Goal: Task Accomplishment & Management: Complete application form

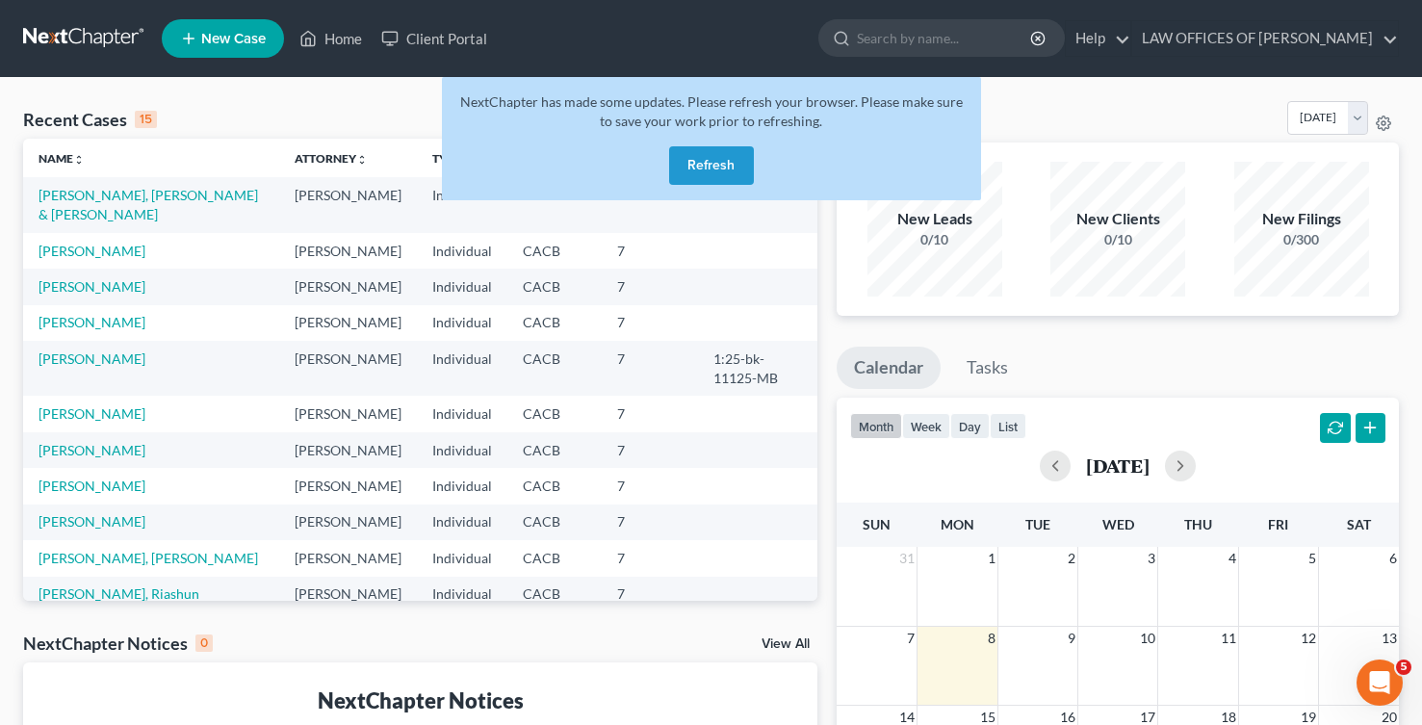
click at [163, 205] on td "[PERSON_NAME], [PERSON_NAME] & [PERSON_NAME]" at bounding box center [151, 204] width 256 height 55
click at [161, 199] on link "[PERSON_NAME], [PERSON_NAME] & [PERSON_NAME]" at bounding box center [149, 205] width 220 height 36
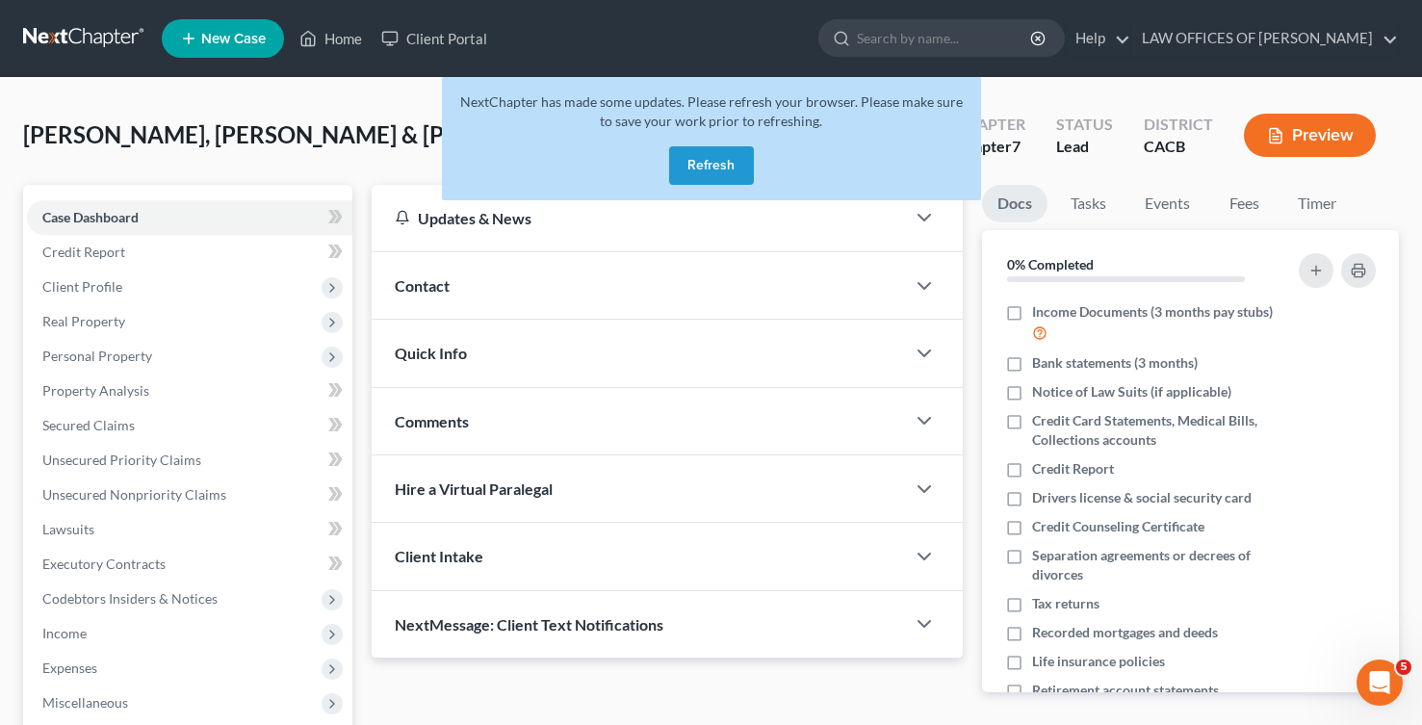
click at [713, 169] on button "Refresh" at bounding box center [711, 165] width 85 height 39
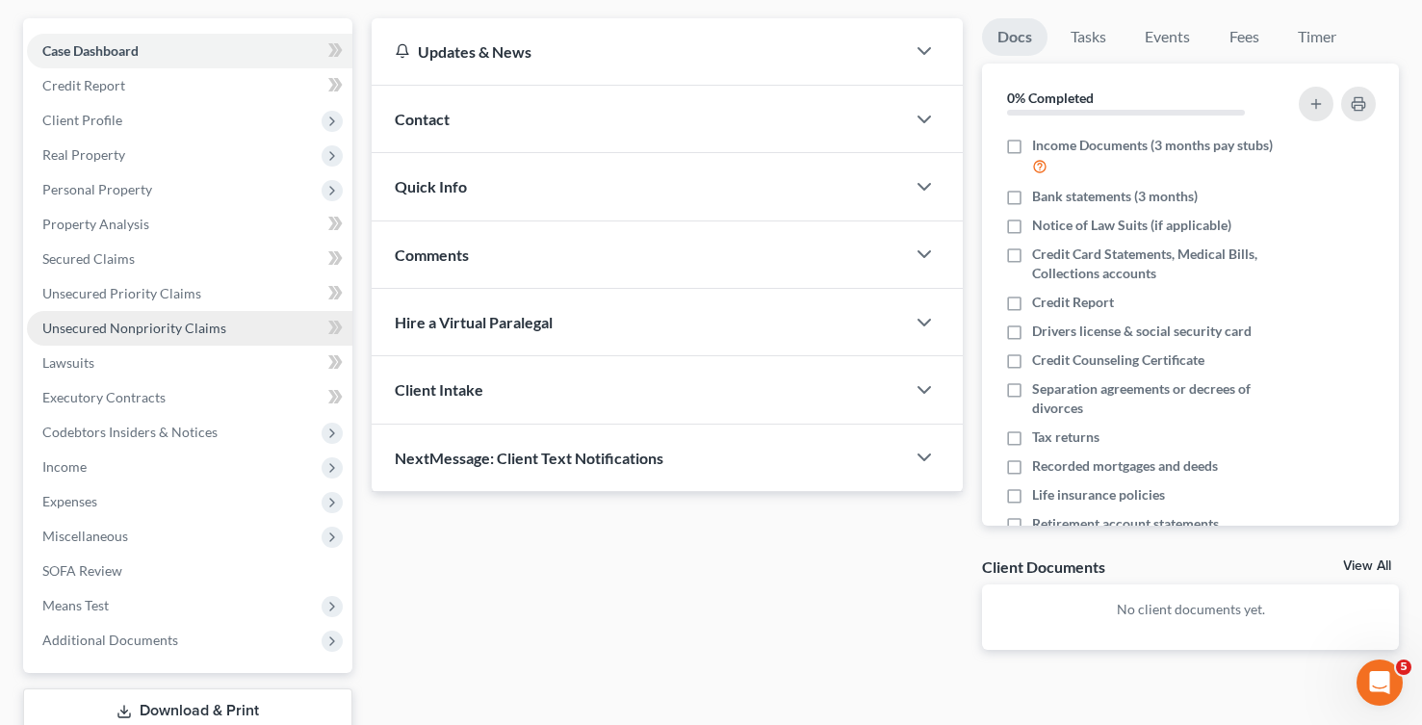
click at [223, 337] on link "Unsecured Nonpriority Claims" at bounding box center [189, 328] width 325 height 35
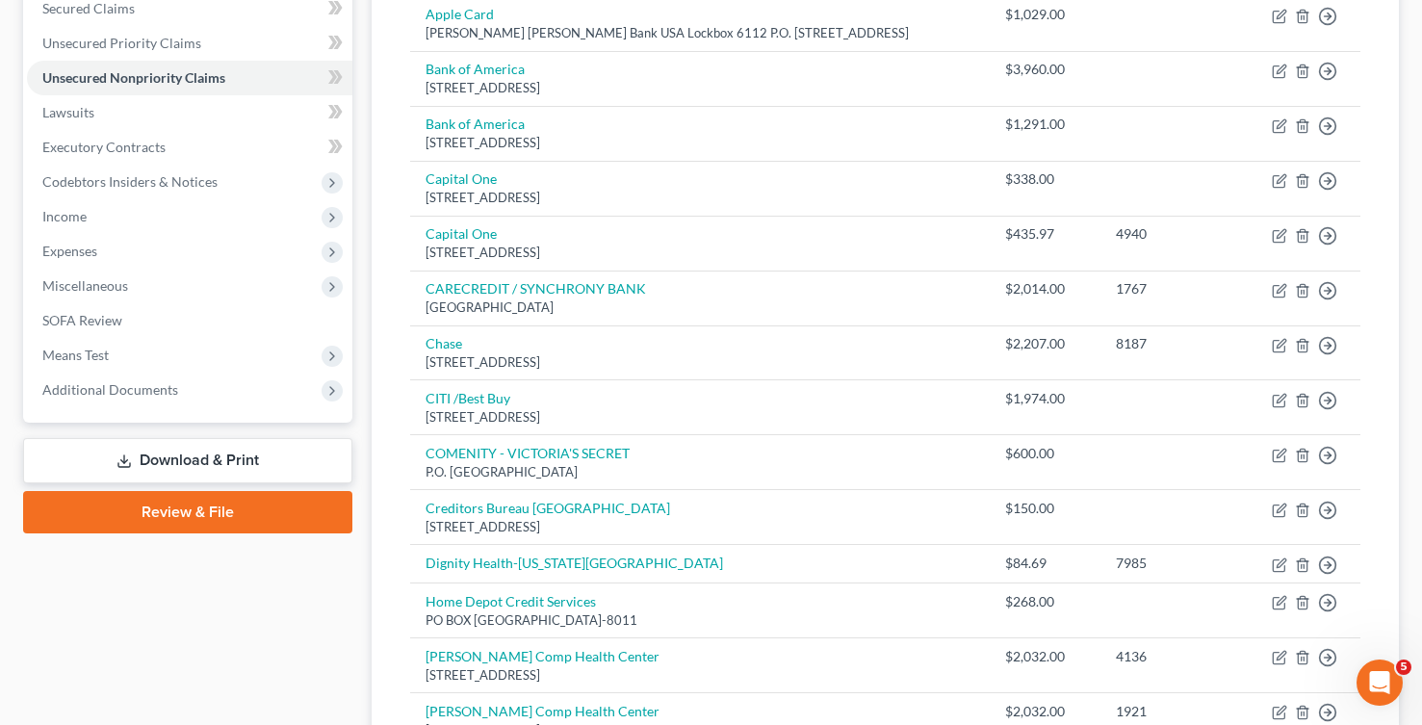
scroll to position [412, 0]
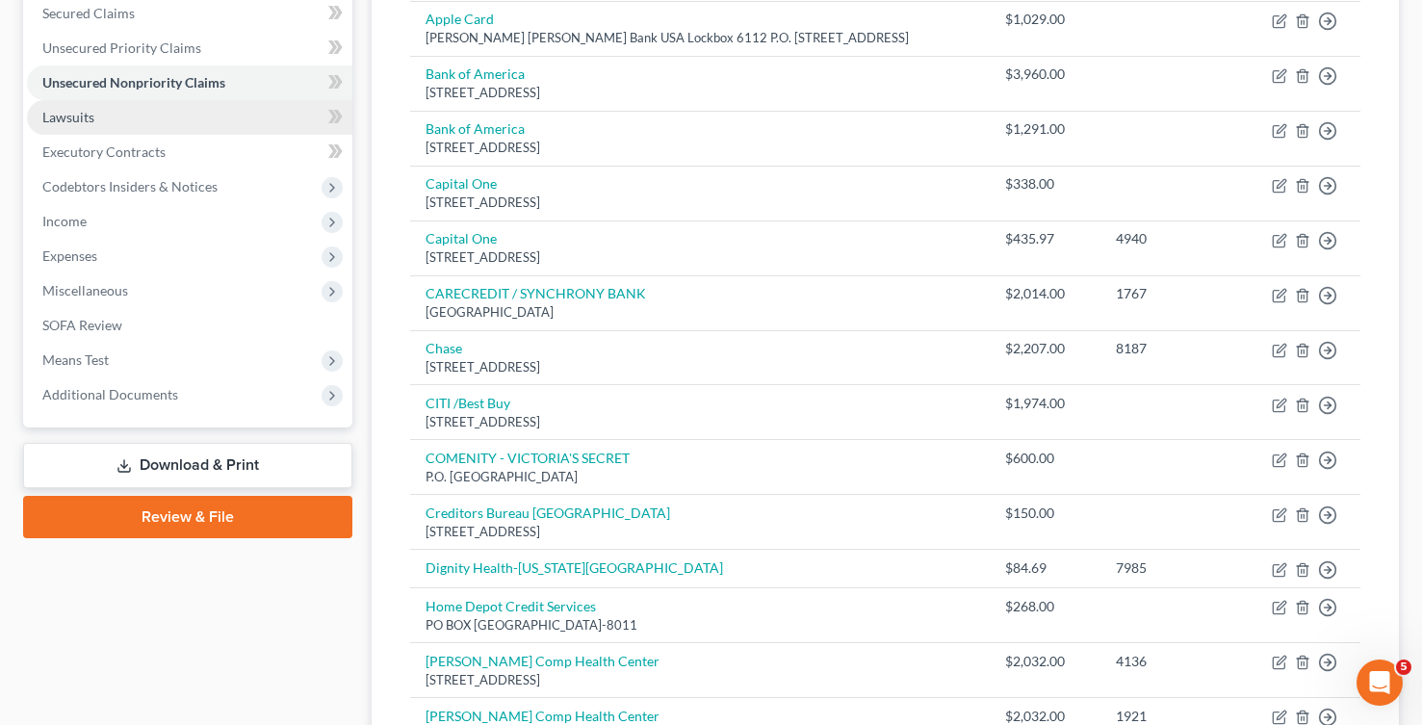
click at [239, 121] on link "Lawsuits" at bounding box center [189, 117] width 325 height 35
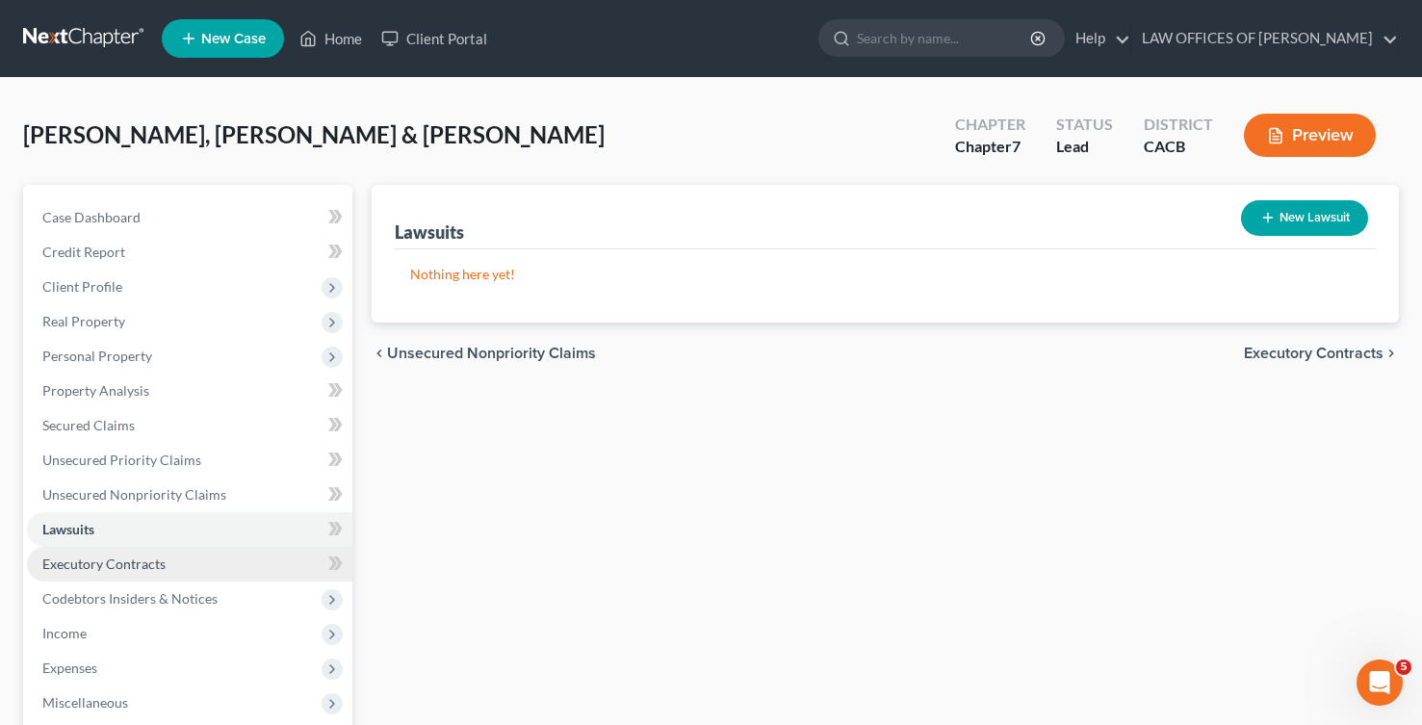
click at [117, 563] on span "Executory Contracts" at bounding box center [103, 564] width 123 height 16
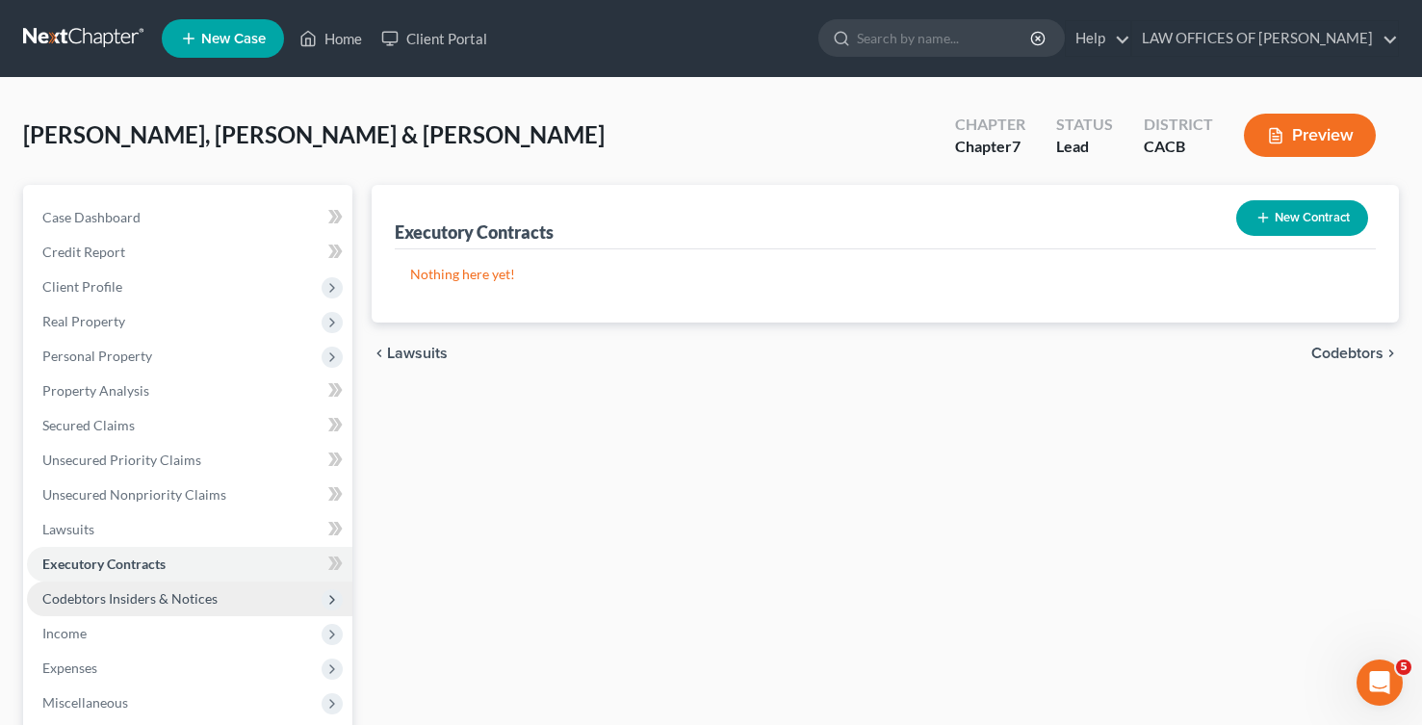
click at [117, 595] on span "Codebtors Insiders & Notices" at bounding box center [129, 598] width 175 height 16
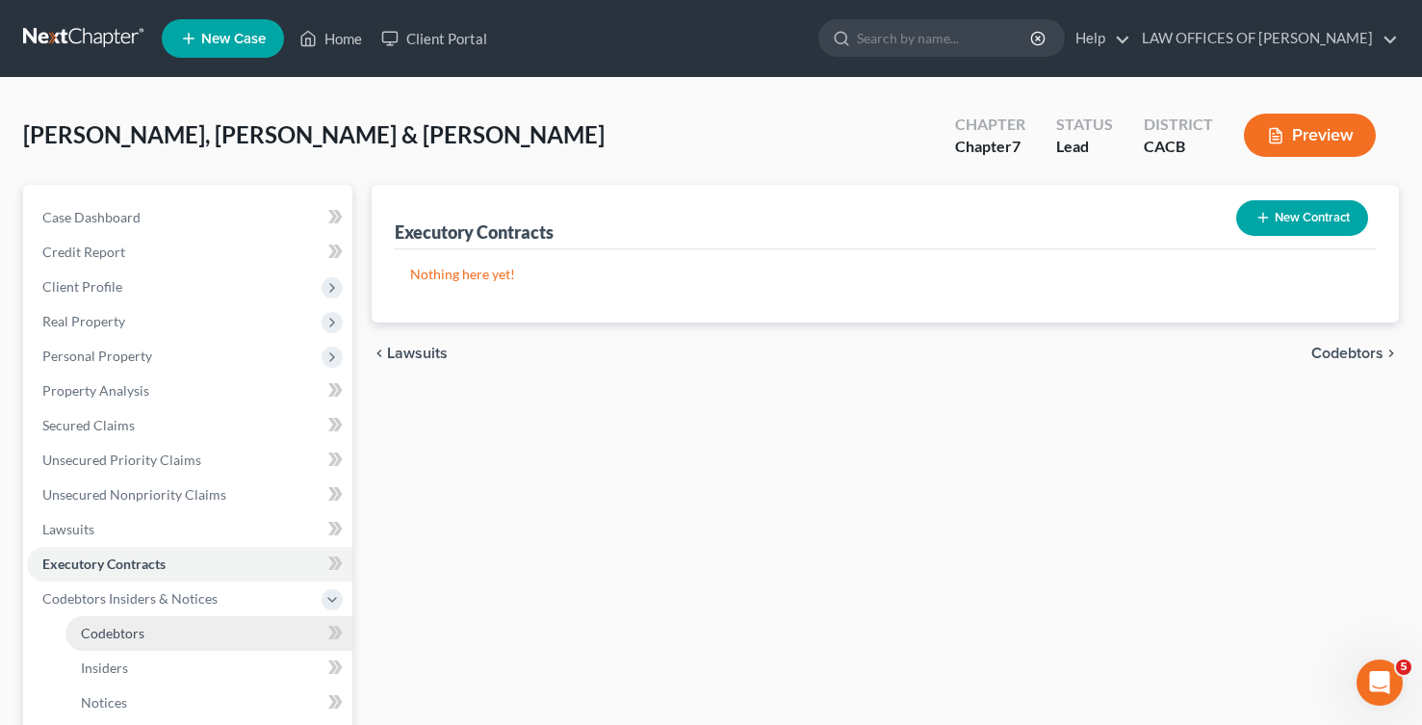
click at [112, 634] on span "Codebtors" at bounding box center [113, 633] width 64 height 16
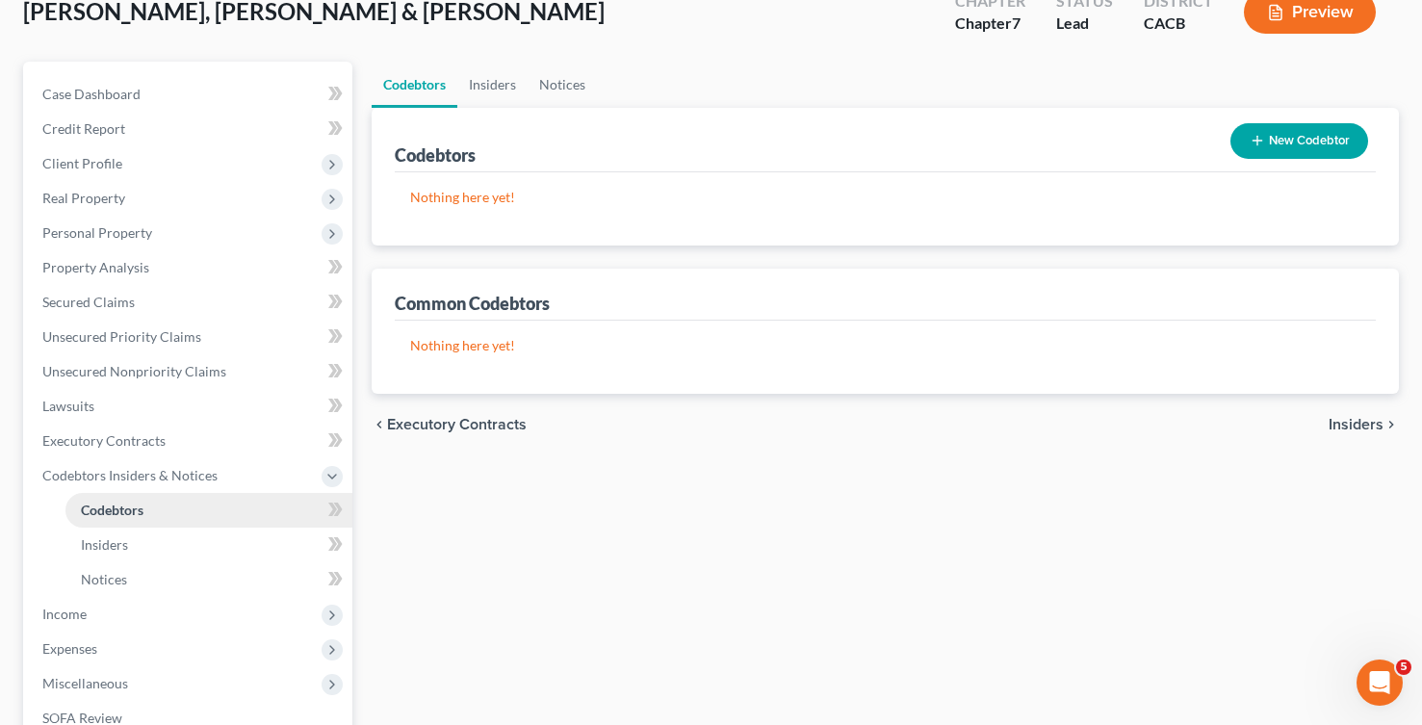
scroll to position [122, 0]
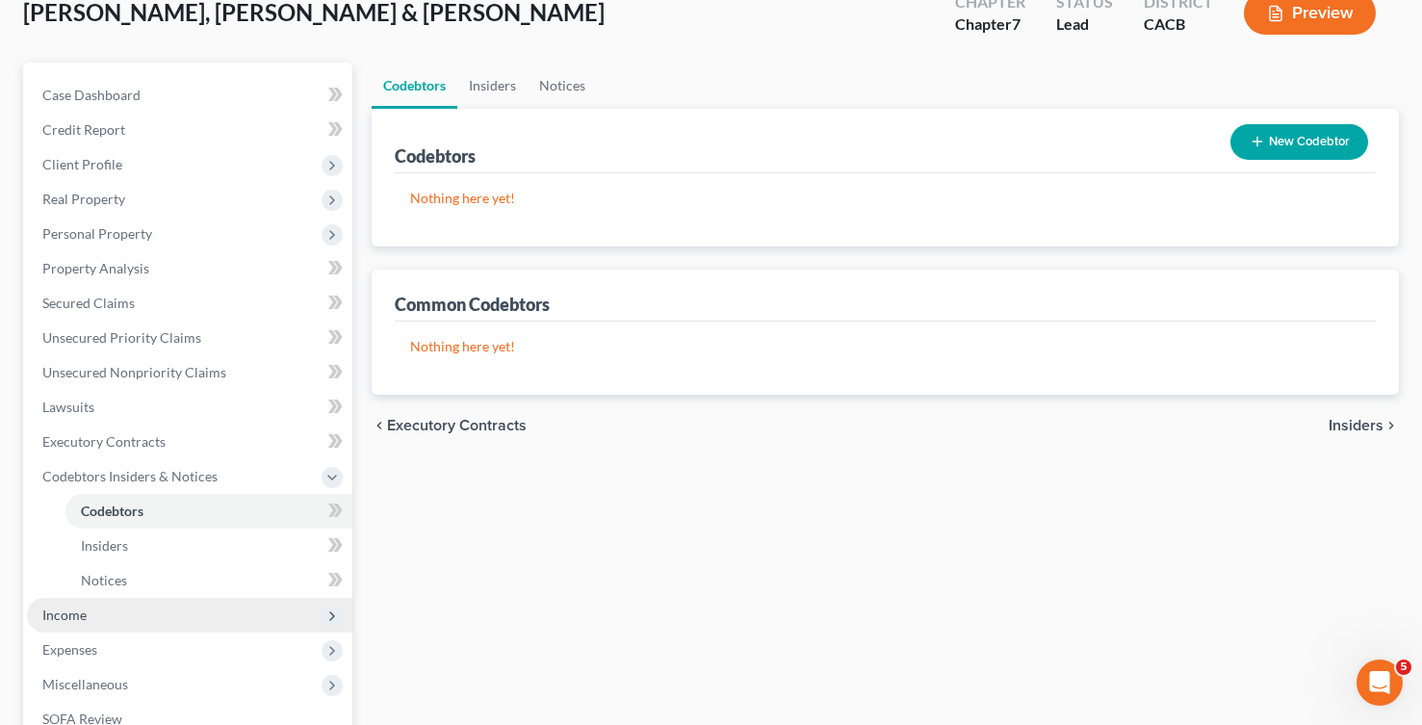
click at [110, 620] on span "Income" at bounding box center [189, 615] width 325 height 35
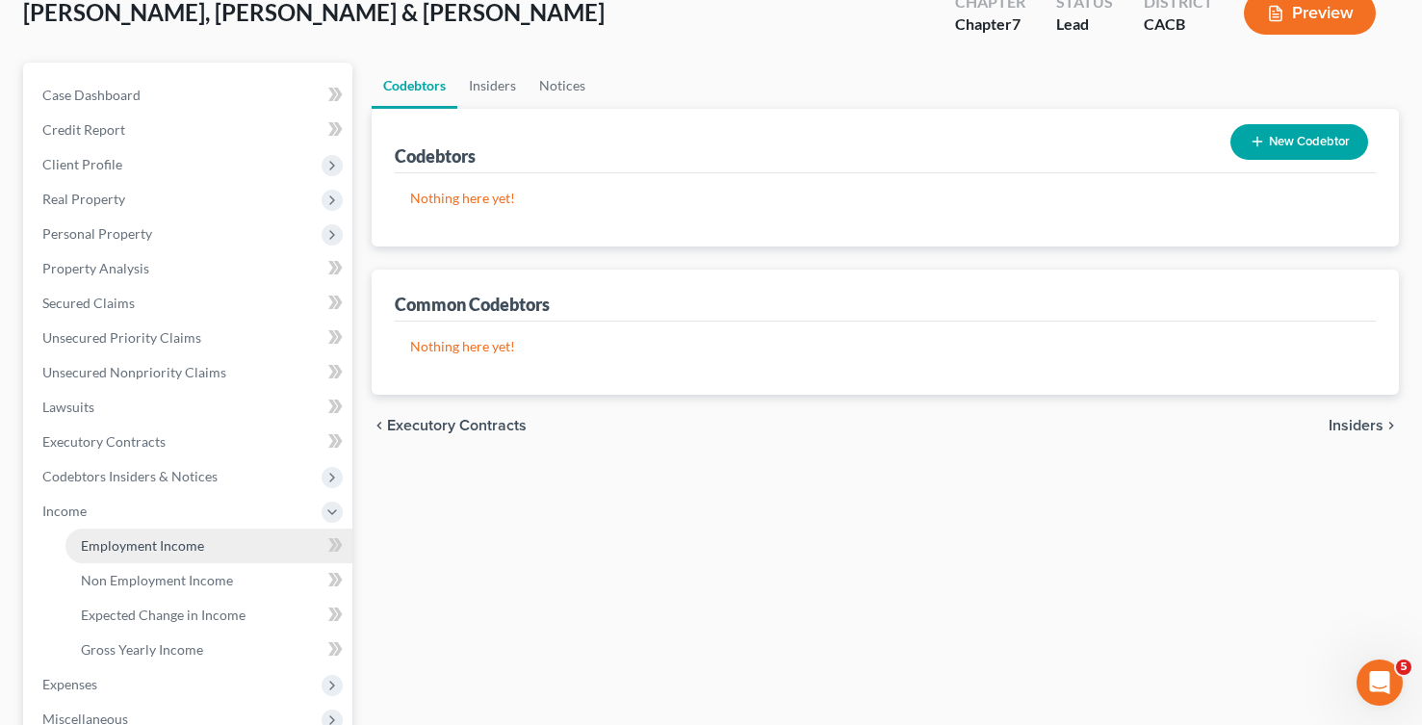
click at [124, 556] on link "Employment Income" at bounding box center [208, 546] width 287 height 35
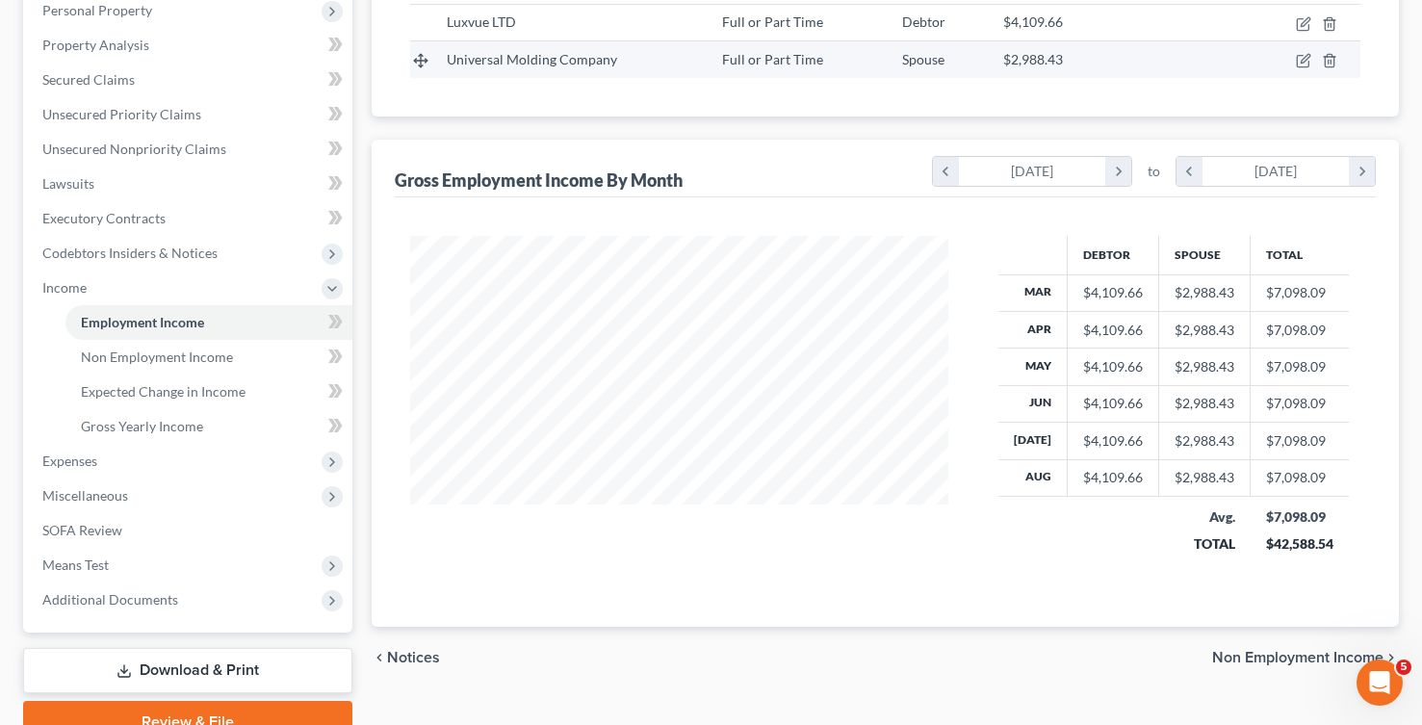
scroll to position [435, 0]
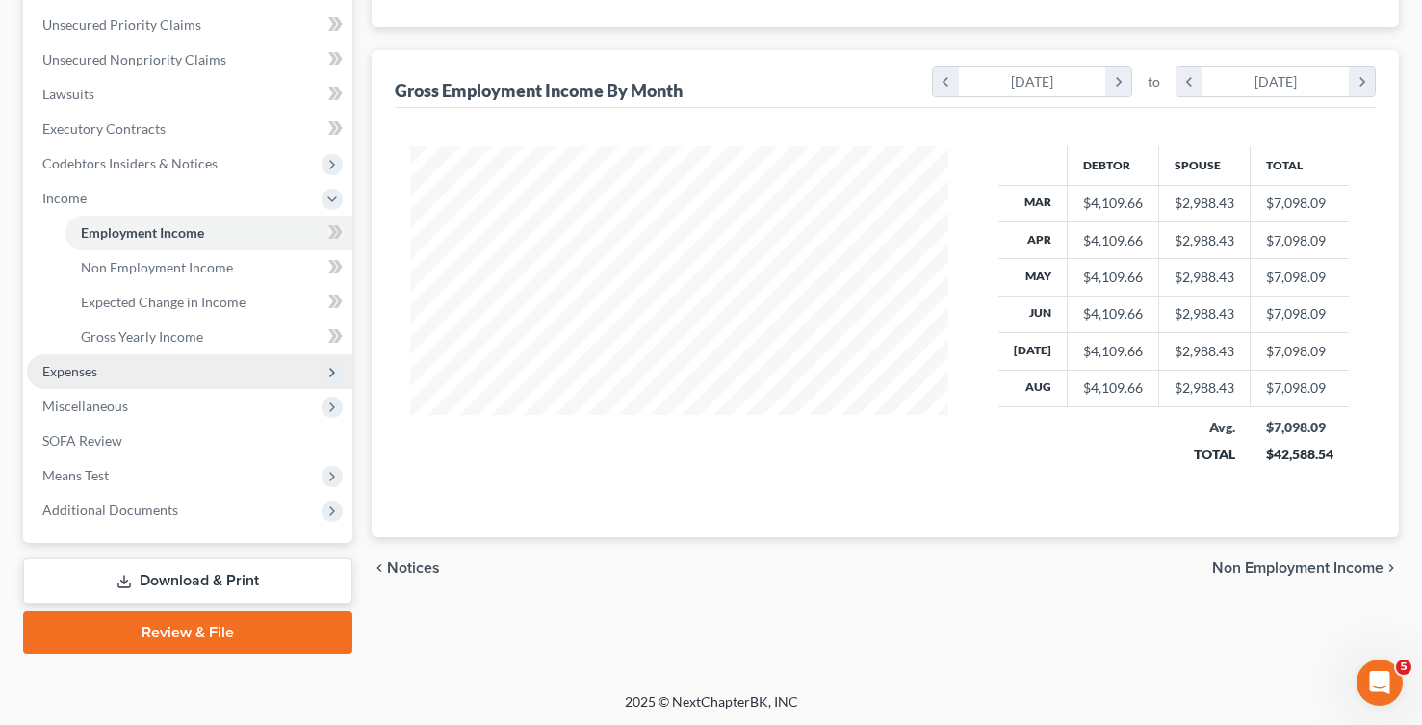
click at [161, 376] on span "Expenses" at bounding box center [189, 371] width 325 height 35
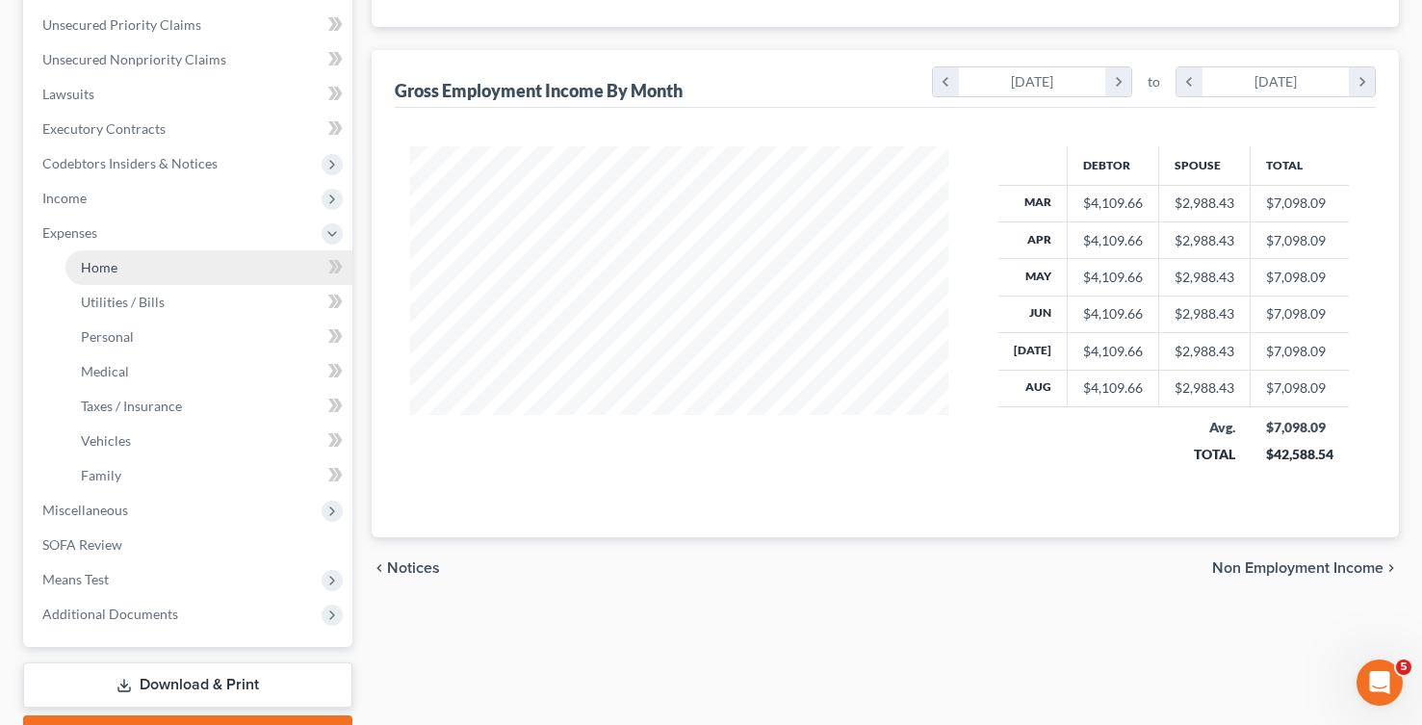
click at [176, 275] on link "Home" at bounding box center [208, 267] width 287 height 35
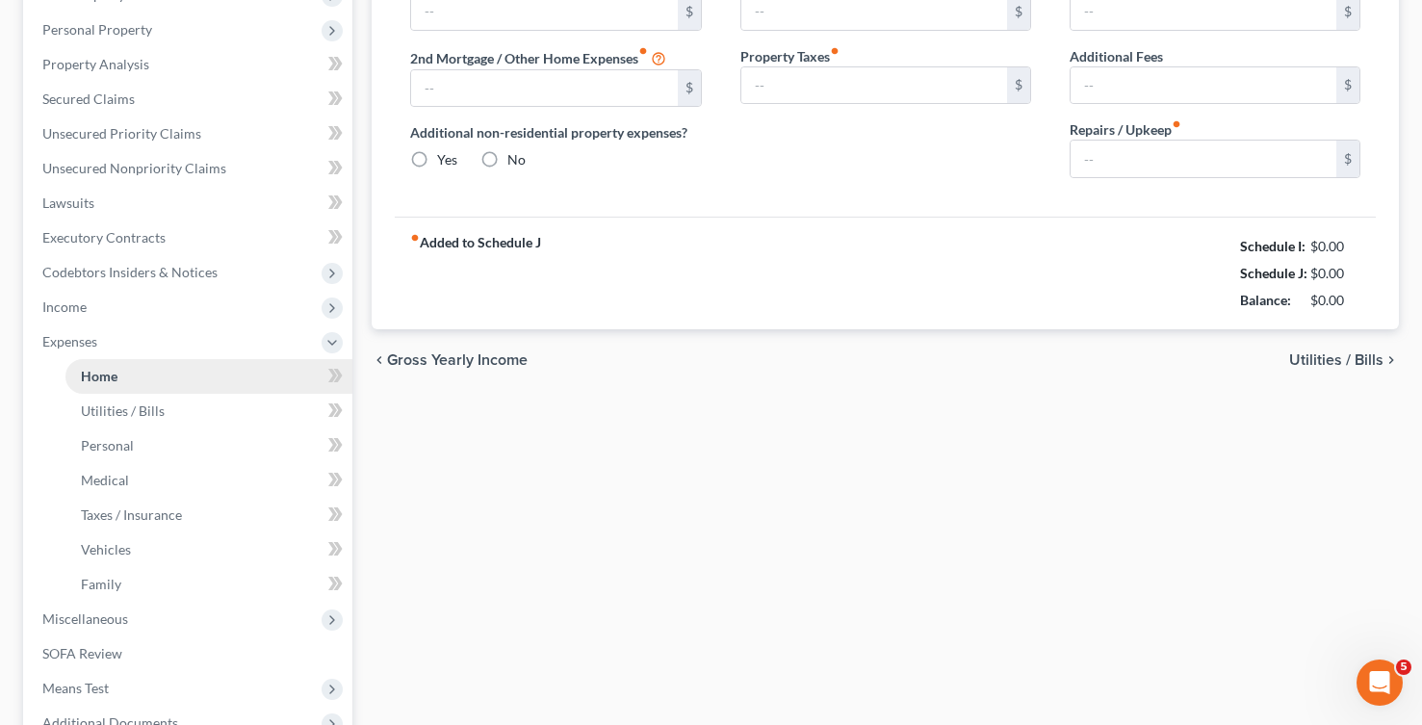
type input "1,825.00"
type input "0.00"
radio input "true"
type input "0.00"
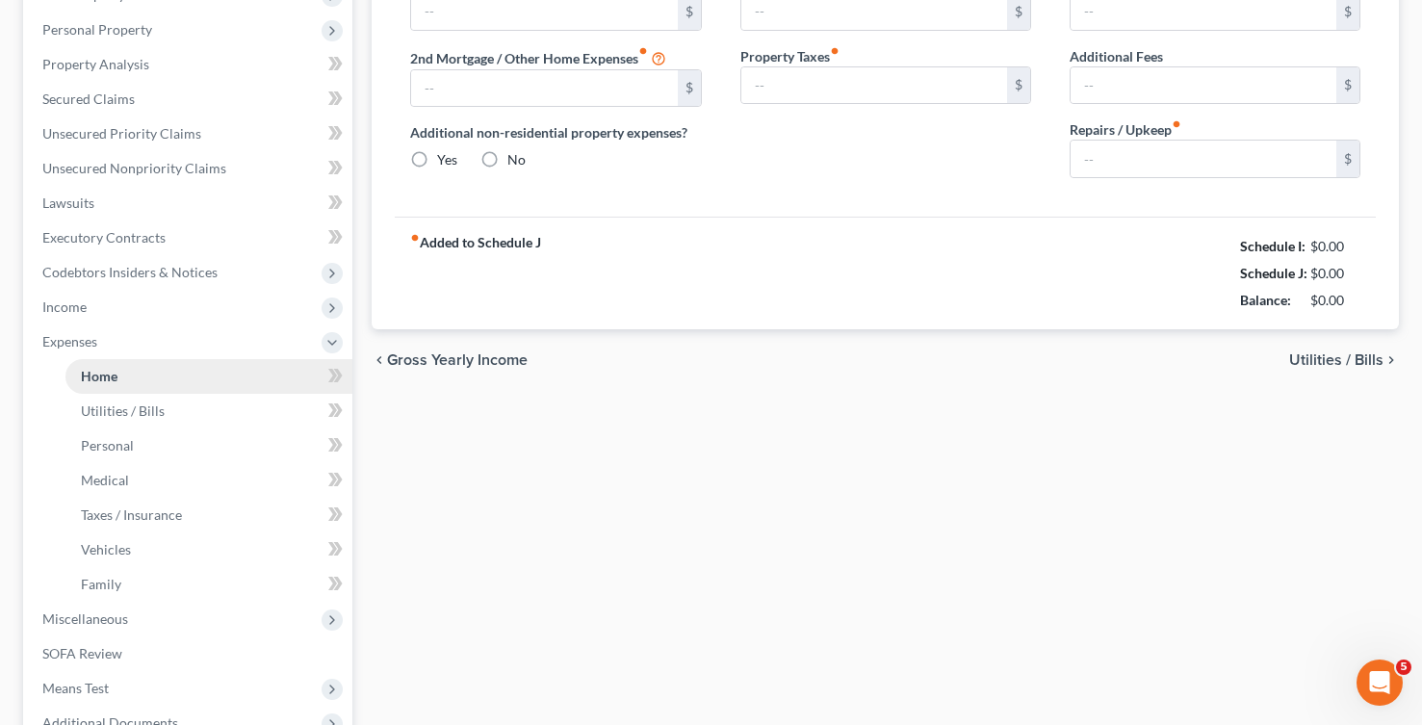
type input "0.00"
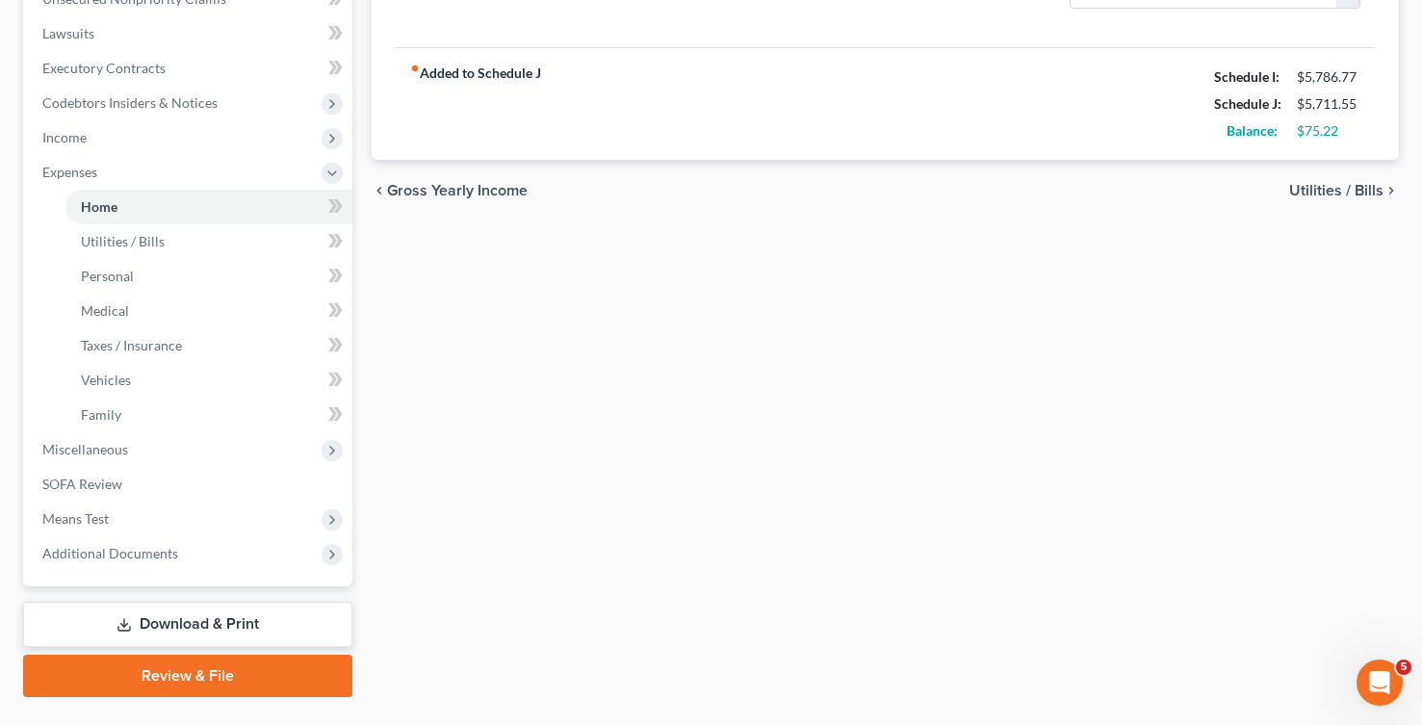
scroll to position [539, 0]
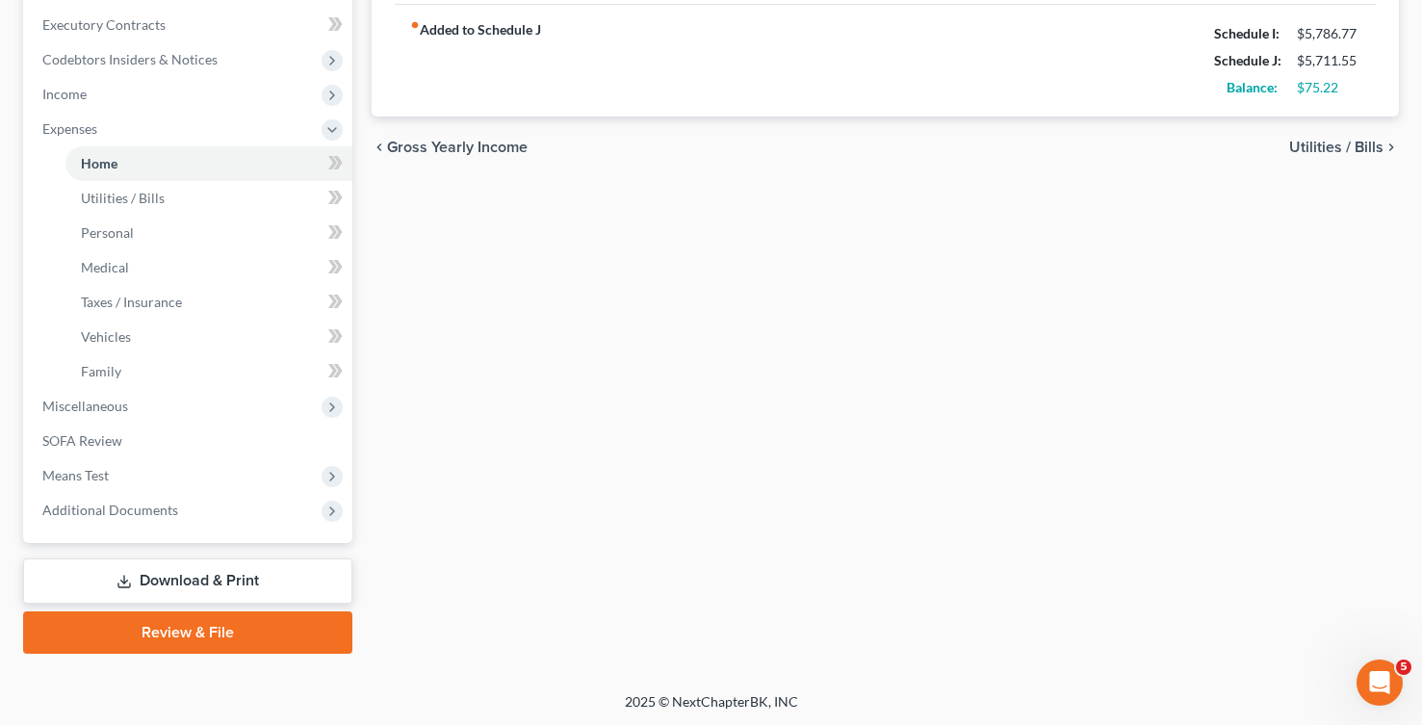
click at [141, 568] on link "Download & Print" at bounding box center [187, 581] width 329 height 45
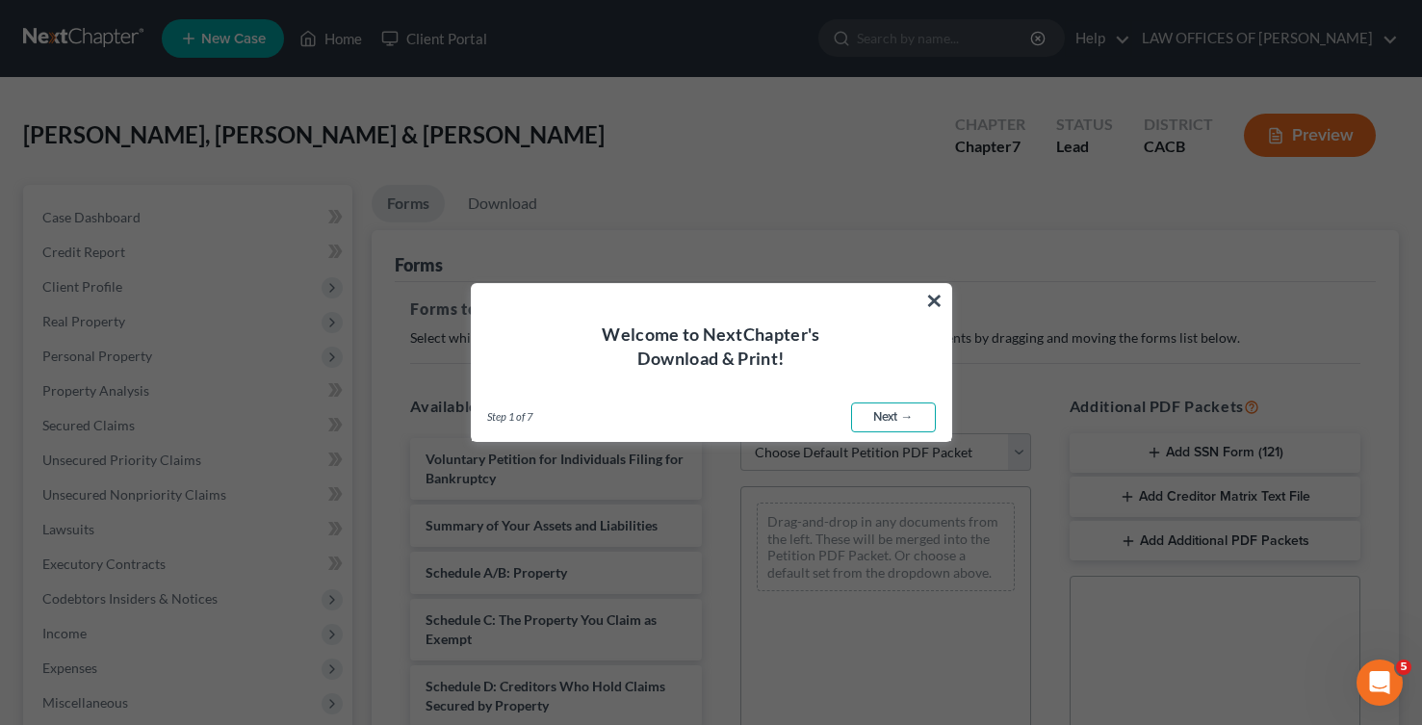
click at [913, 422] on link "Next →" at bounding box center [893, 418] width 85 height 31
select select "0"
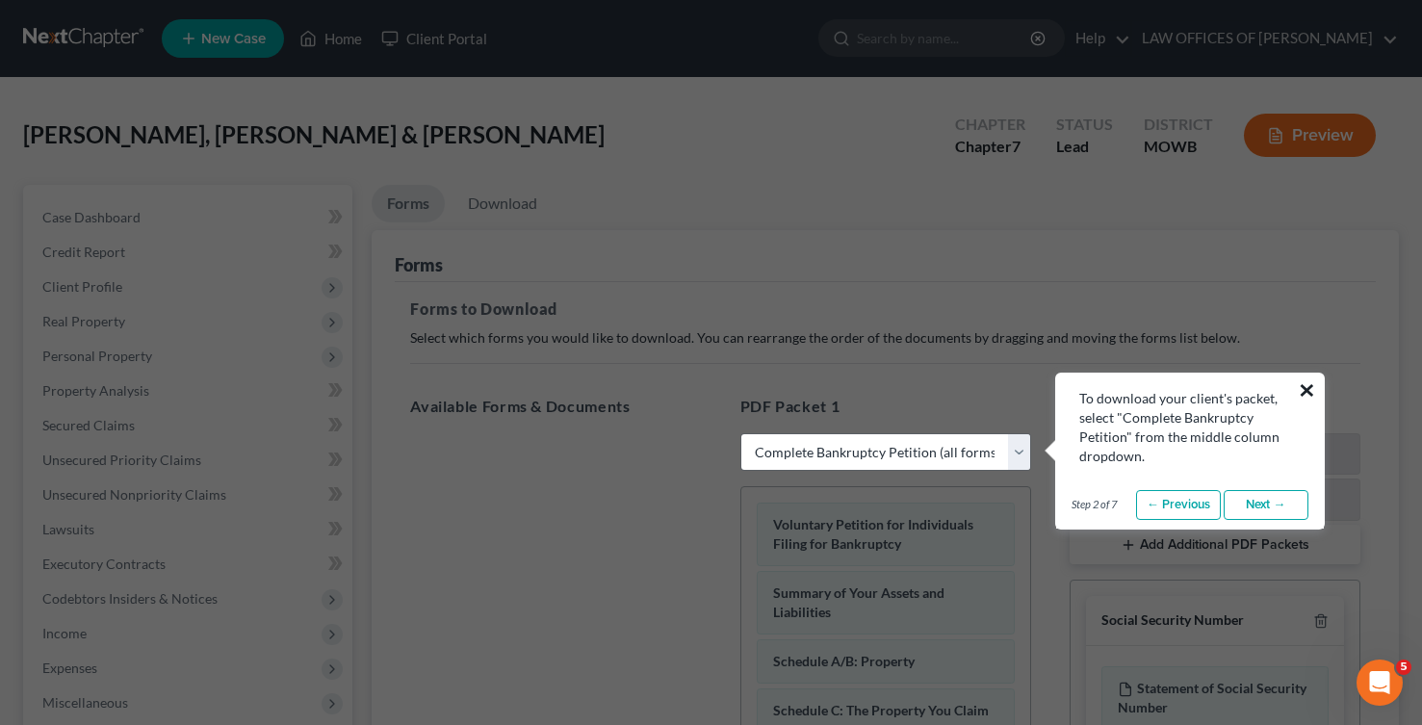
click at [1299, 392] on button "×" at bounding box center [1307, 390] width 18 height 31
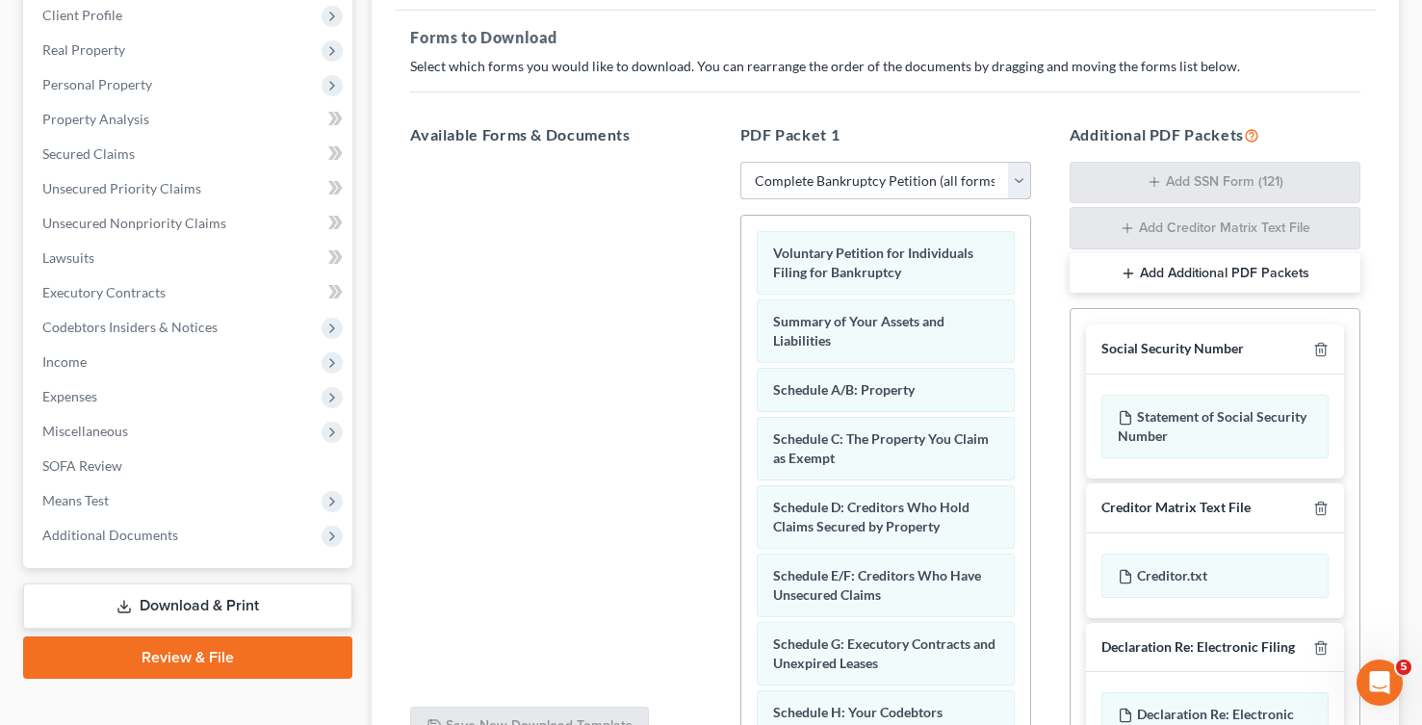
scroll to position [273, 0]
click at [1017, 183] on select "Choose Default Petition PDF Packet Complete Bankruptcy Petition (all forms and …" at bounding box center [886, 179] width 291 height 39
click at [741, 160] on select "Choose Default Petition PDF Packet Complete Bankruptcy Petition (all forms and …" at bounding box center [886, 179] width 291 height 39
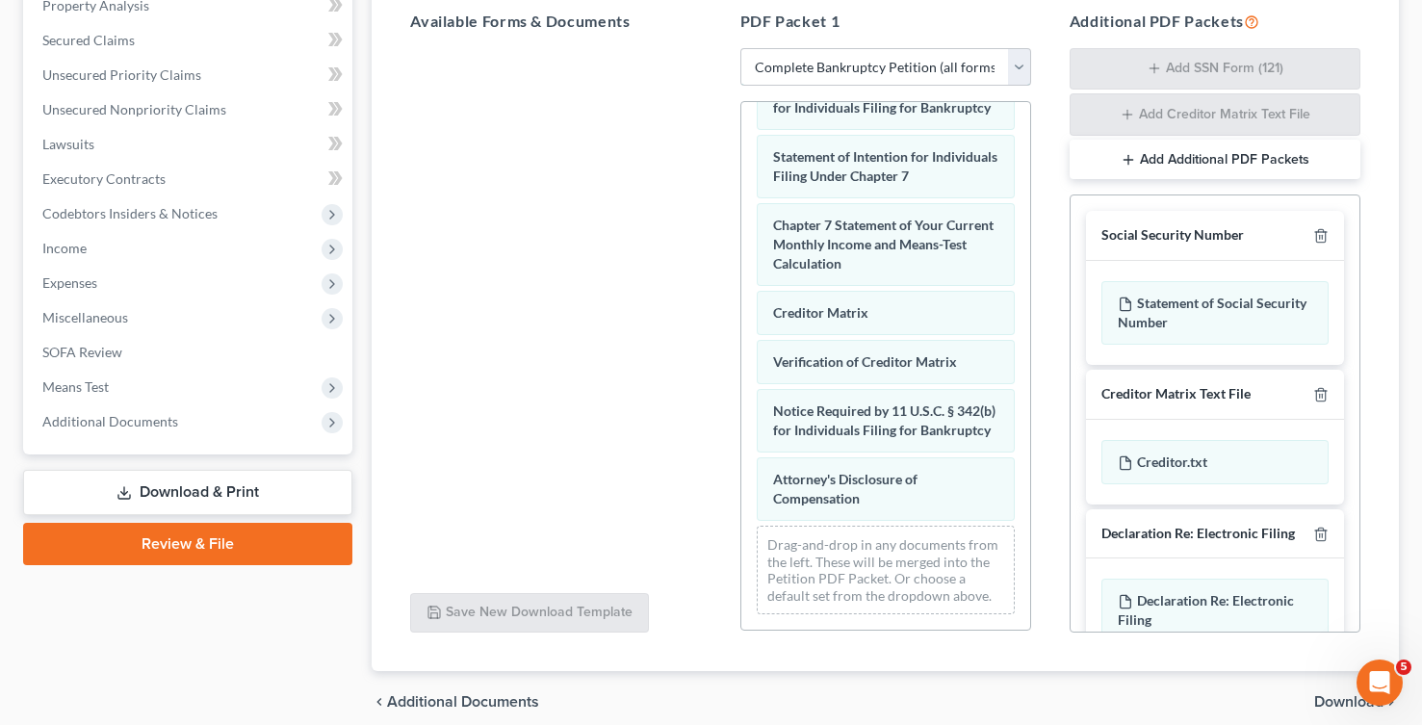
scroll to position [383, 0]
click at [1314, 536] on icon "button" at bounding box center [1321, 536] width 15 height 15
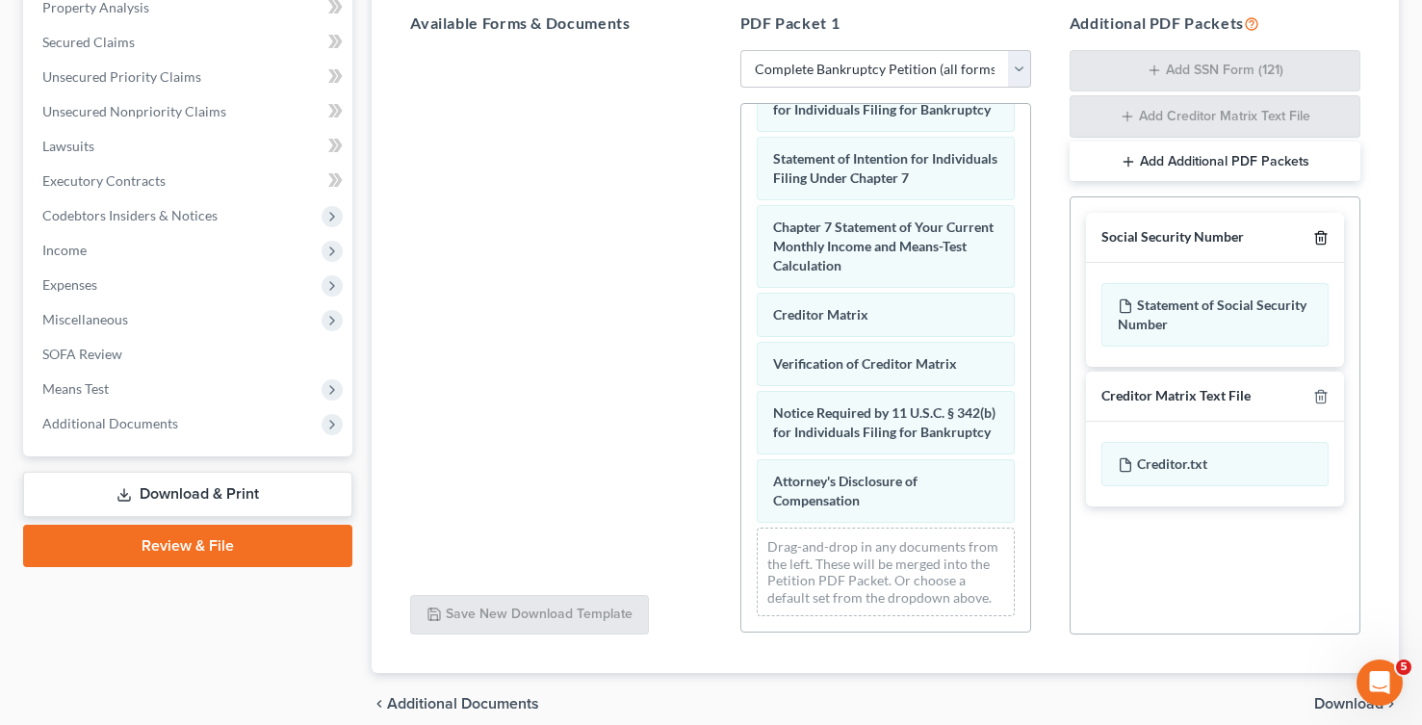
click at [1322, 238] on line "button" at bounding box center [1322, 240] width 0 height 4
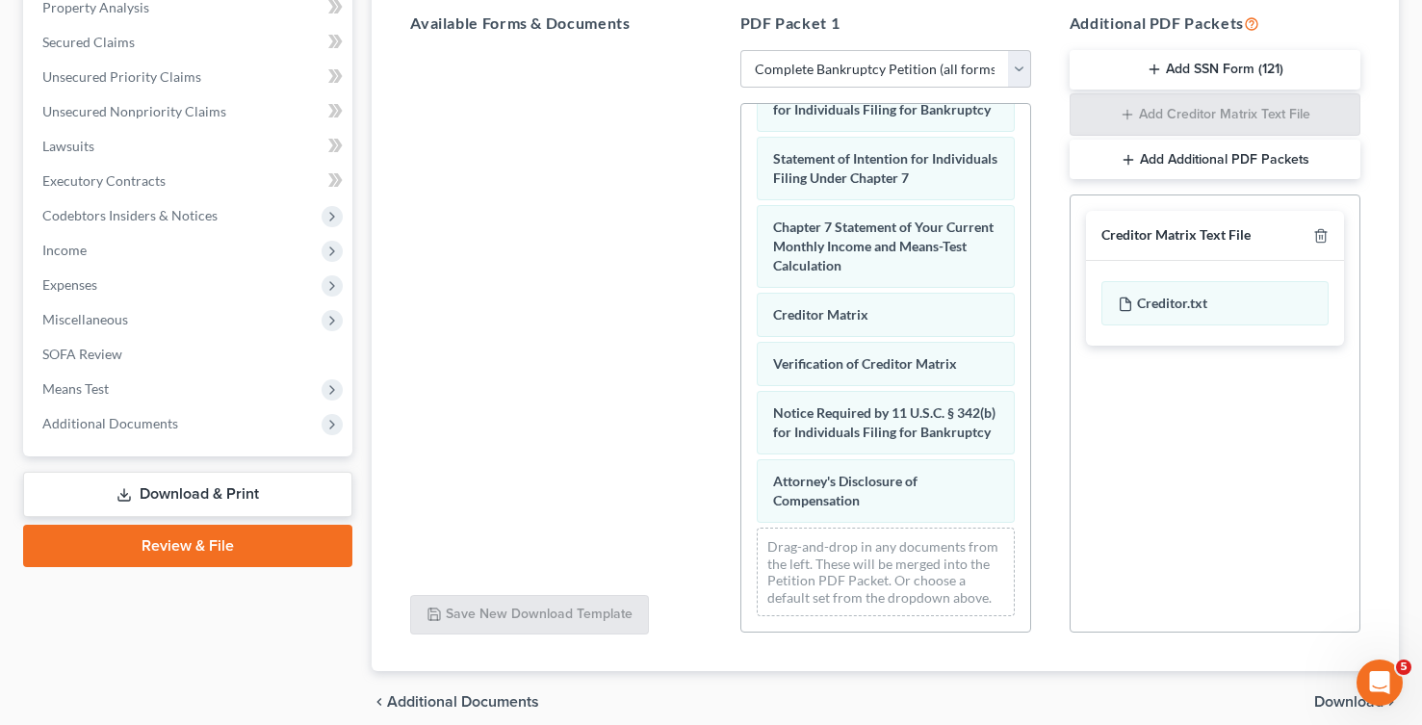
scroll to position [463, 0]
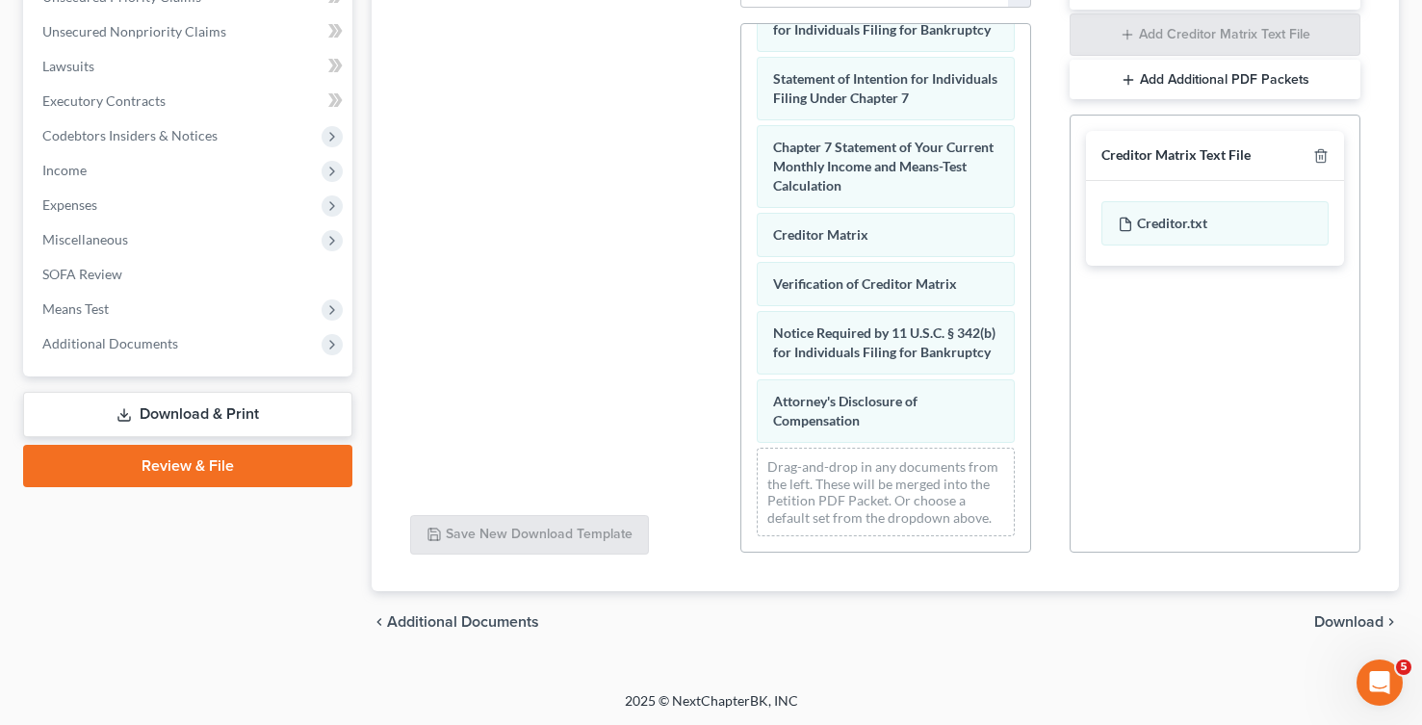
click at [1342, 623] on span "Download" at bounding box center [1348, 621] width 69 height 15
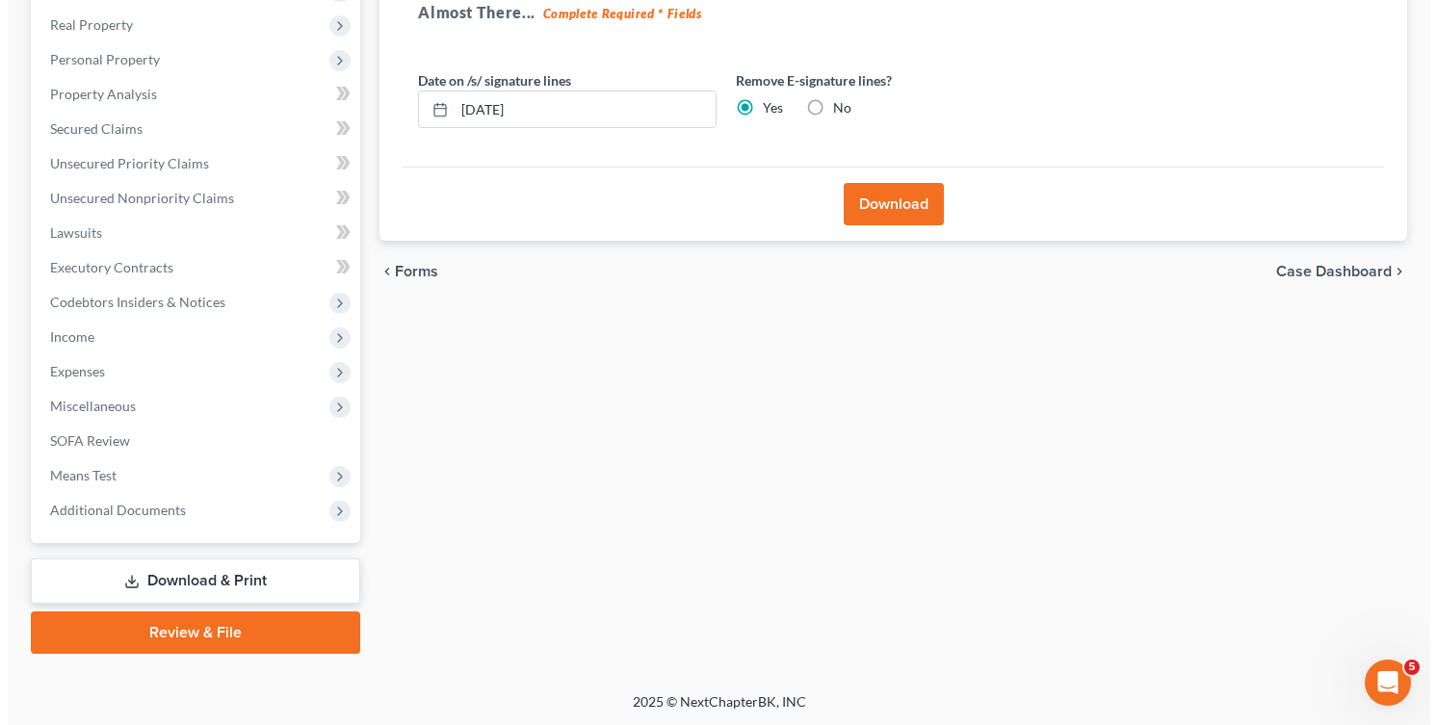
scroll to position [0, 0]
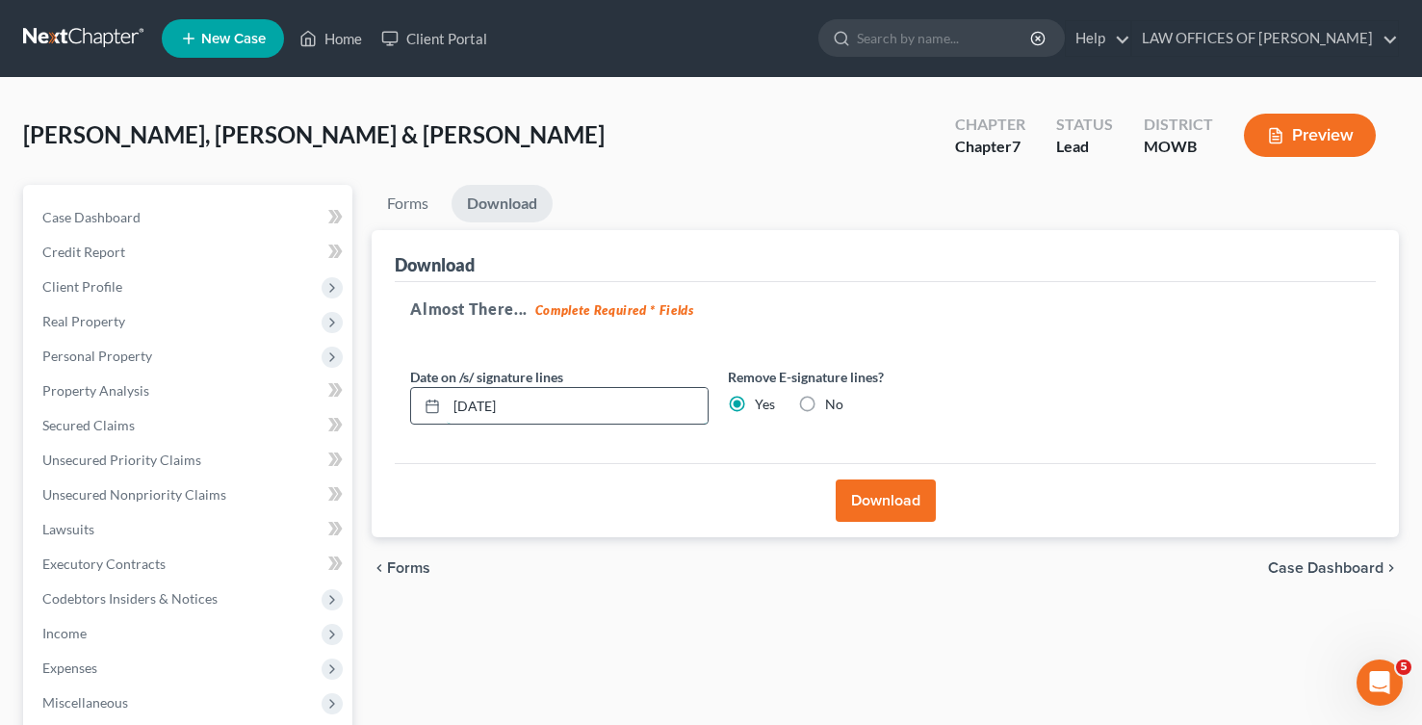
click at [592, 400] on input "[DATE]" at bounding box center [577, 406] width 261 height 37
click at [885, 490] on button "Download" at bounding box center [886, 501] width 100 height 42
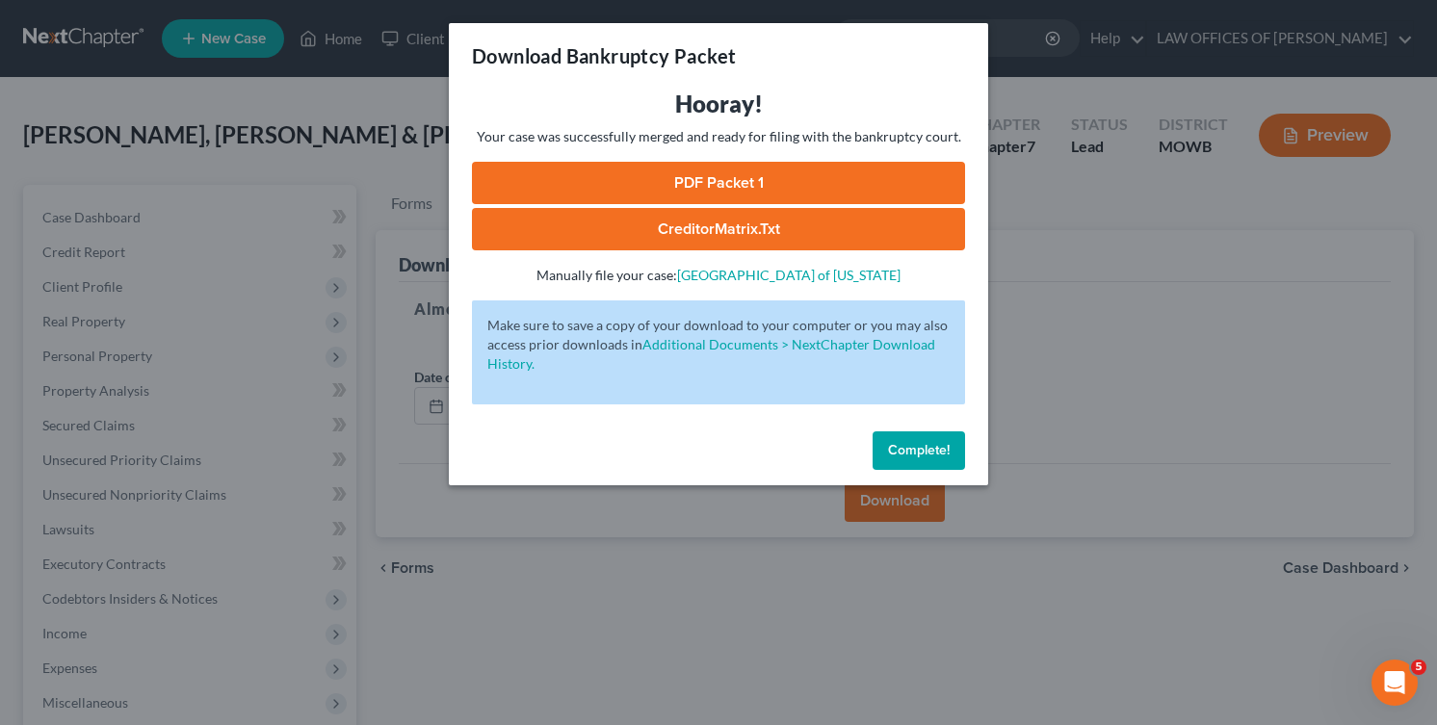
click at [696, 182] on link "PDF Packet 1" at bounding box center [718, 183] width 493 height 42
click at [748, 227] on link "CreditorMatrix.txt" at bounding box center [718, 229] width 493 height 42
